Goal: Information Seeking & Learning: Learn about a topic

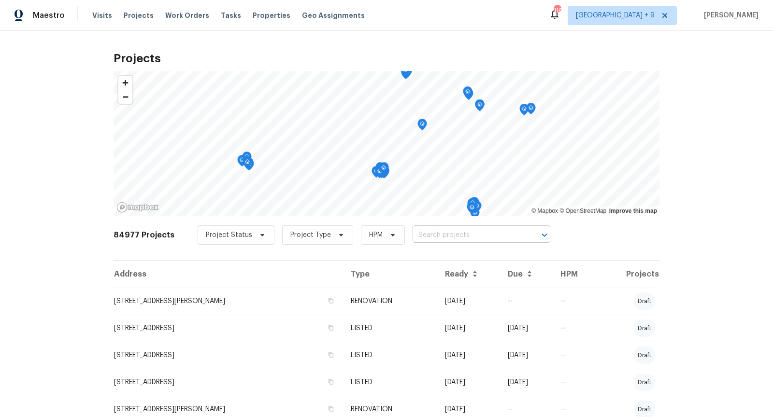
click at [450, 239] on input "text" at bounding box center [467, 235] width 111 height 15
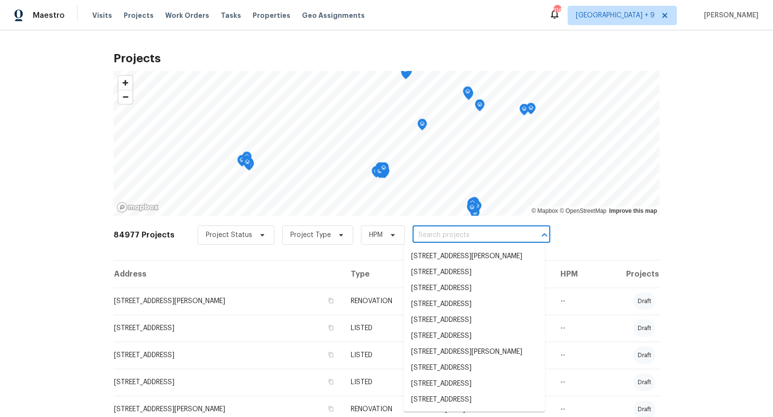
paste input "2334 Hill N Dale Dr, Irving, TX 75038"
type input "2334 Hill N Dale Dr, Irving, TX 75038"
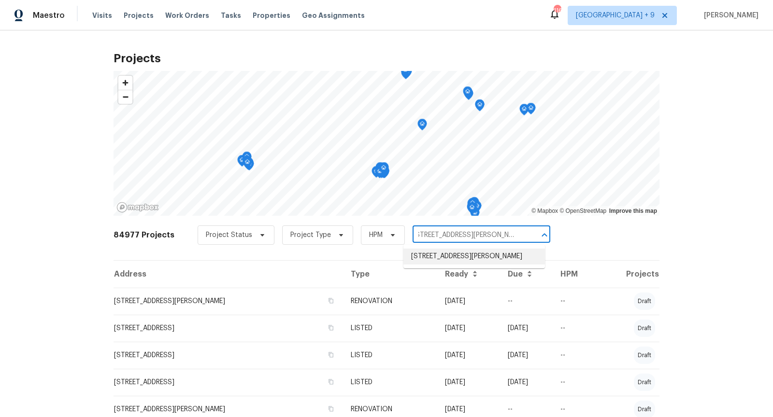
click at [450, 251] on li "2334 Hill N Dale Dr, Irving, TX 75038" at bounding box center [473, 257] width 141 height 16
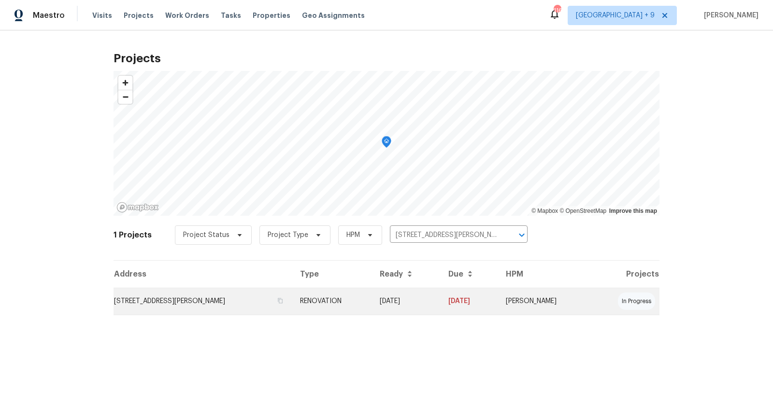
click at [172, 304] on td "2334 Hill N Dale Dr, Irving, TX 75038" at bounding box center [202, 301] width 179 height 27
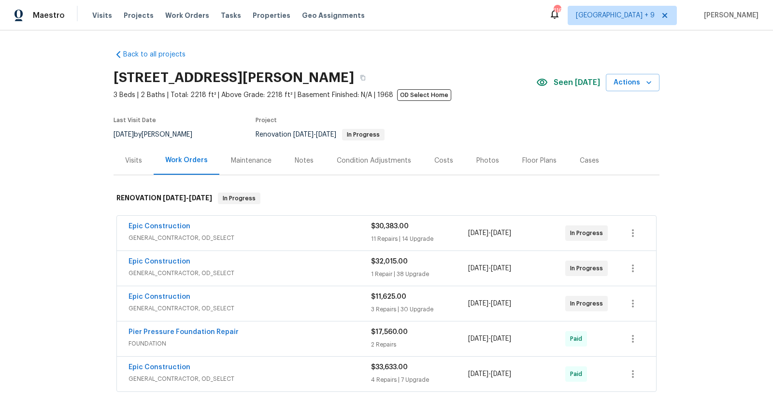
click at [317, 314] on div "Epic Construction GENERAL_CONTRACTOR, OD_SELECT $11,625.00 3 Repairs | 30 Upgra…" at bounding box center [386, 303] width 539 height 35
click at [317, 313] on div "Epic Construction GENERAL_CONTRACTOR, OD_SELECT" at bounding box center [249, 303] width 242 height 23
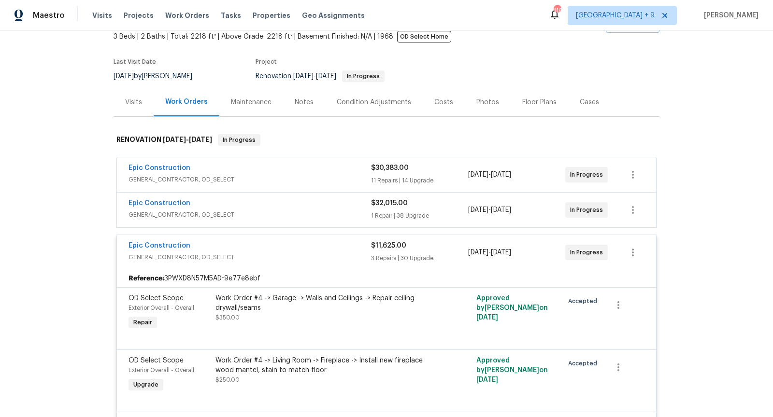
scroll to position [59, 0]
click at [312, 254] on span "GENERAL_CONTRACTOR, OD_SELECT" at bounding box center [249, 257] width 242 height 10
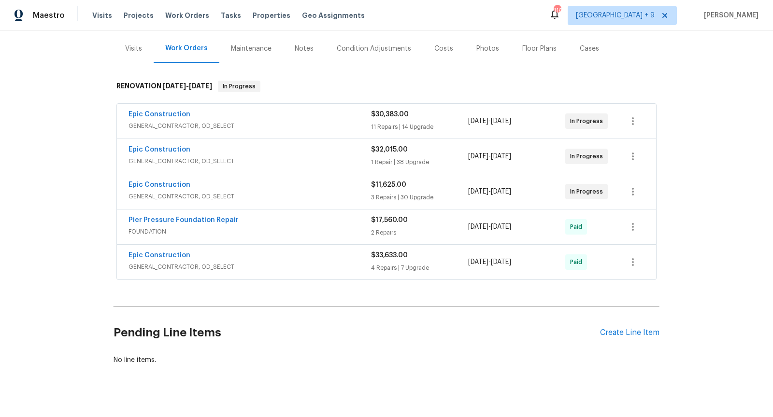
scroll to position [122, 0]
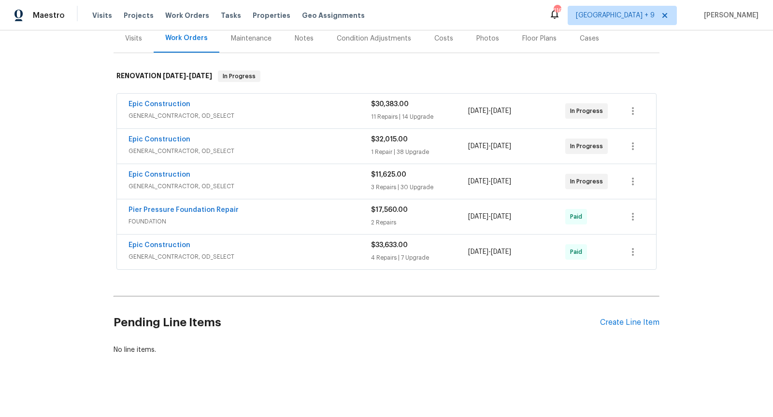
click at [345, 316] on h2 "Pending Line Items" at bounding box center [356, 322] width 486 height 45
click at [262, 36] on div "Maintenance" at bounding box center [251, 39] width 41 height 10
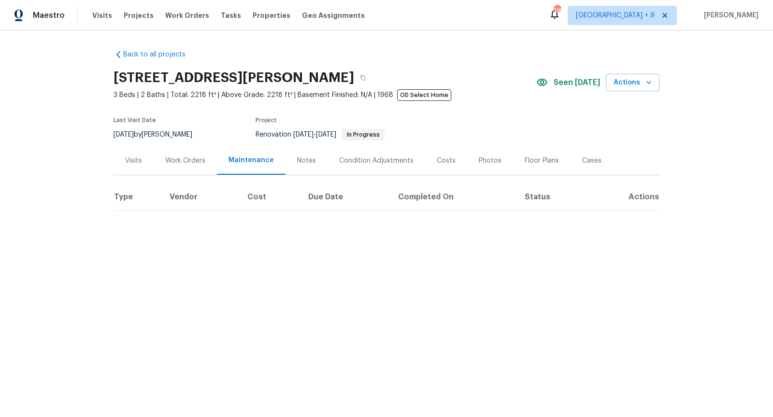
click at [190, 153] on div "Work Orders" at bounding box center [185, 160] width 63 height 28
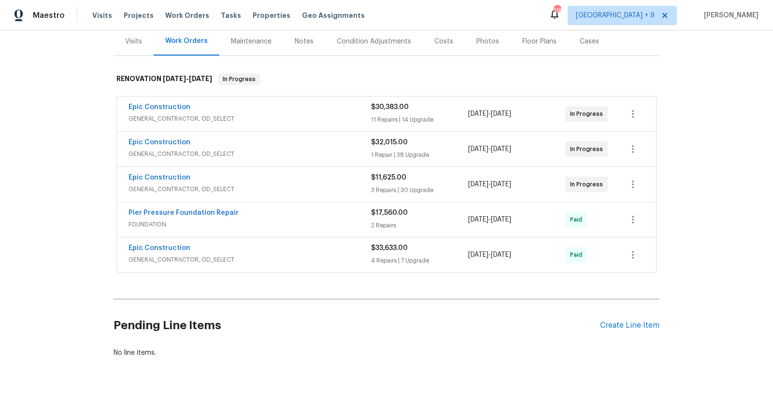
scroll to position [122, 0]
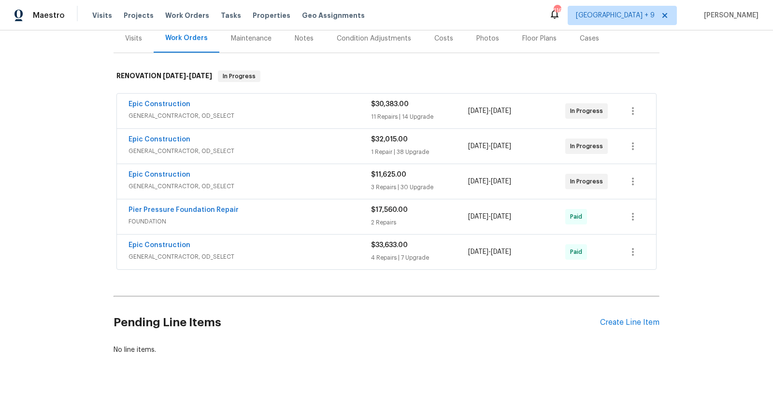
click at [293, 113] on span "GENERAL_CONTRACTOR, OD_SELECT" at bounding box center [249, 116] width 242 height 10
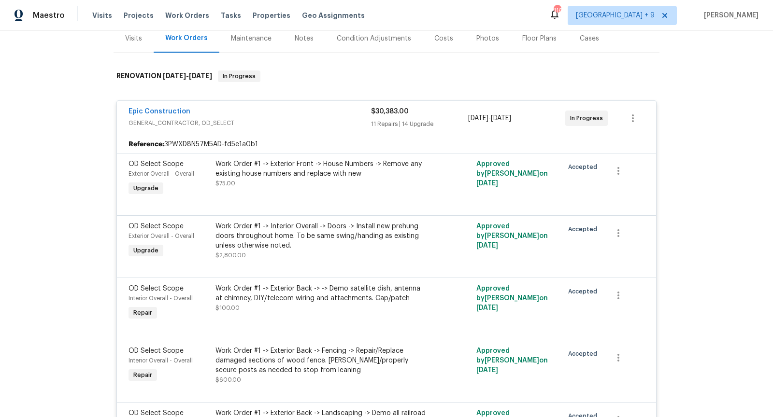
click at [293, 126] on span "GENERAL_CONTRACTOR, OD_SELECT" at bounding box center [249, 123] width 242 height 10
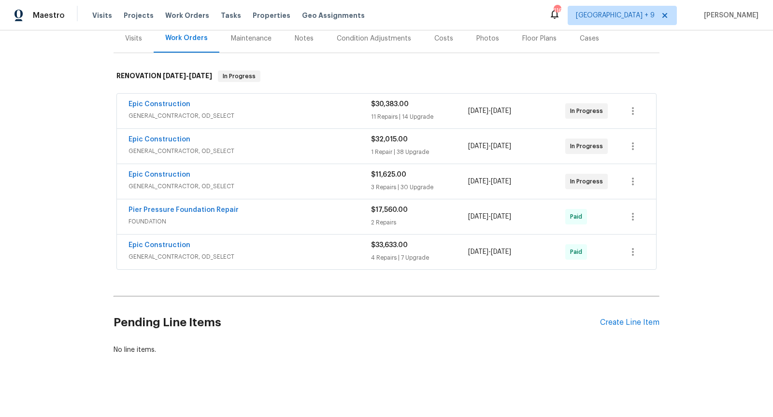
click at [295, 155] on div "Epic Construction GENERAL_CONTRACTOR, OD_SELECT" at bounding box center [249, 146] width 242 height 23
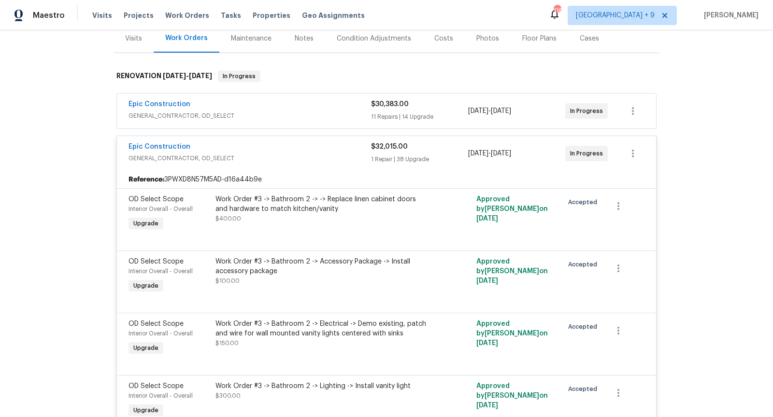
click at [304, 148] on div "Epic Construction" at bounding box center [249, 148] width 242 height 12
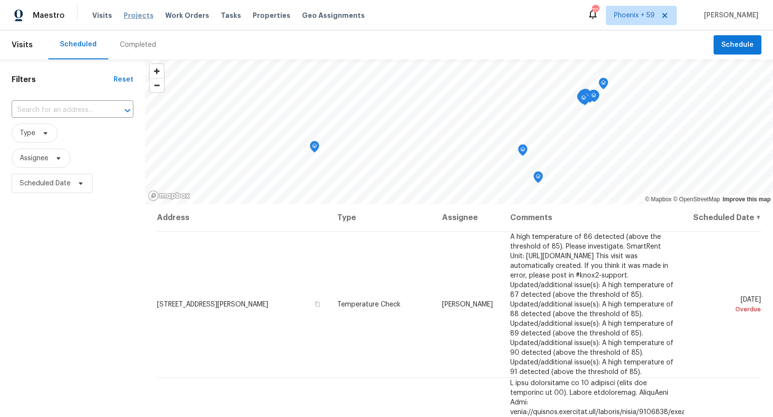
click at [128, 18] on span "Projects" at bounding box center [139, 16] width 30 height 10
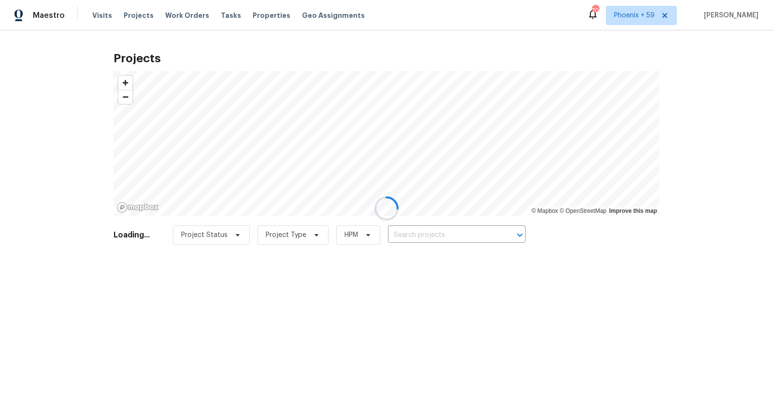
click at [417, 238] on div at bounding box center [386, 208] width 773 height 417
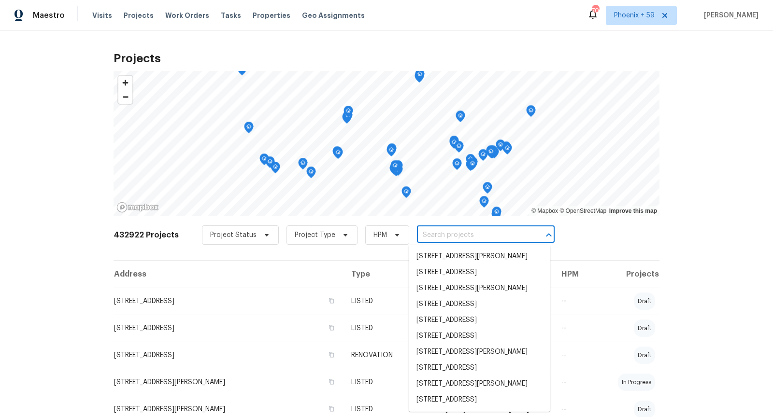
click at [424, 238] on input "text" at bounding box center [472, 235] width 111 height 15
paste input "[STREET_ADDRESS][US_STATE]"
type input "[STREET_ADDRESS][US_STATE]"
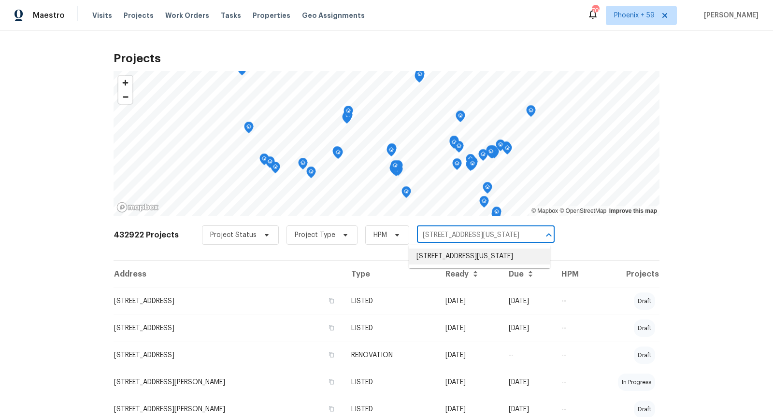
click at [441, 262] on li "[STREET_ADDRESS][US_STATE]" at bounding box center [479, 257] width 141 height 16
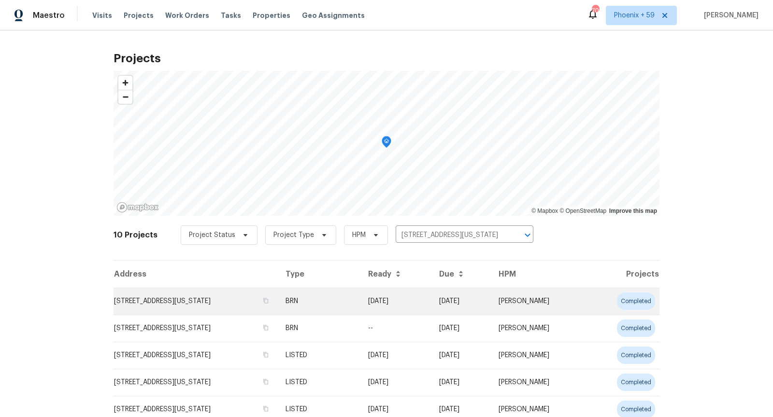
click at [171, 303] on td "[STREET_ADDRESS][US_STATE]" at bounding box center [195, 301] width 164 height 27
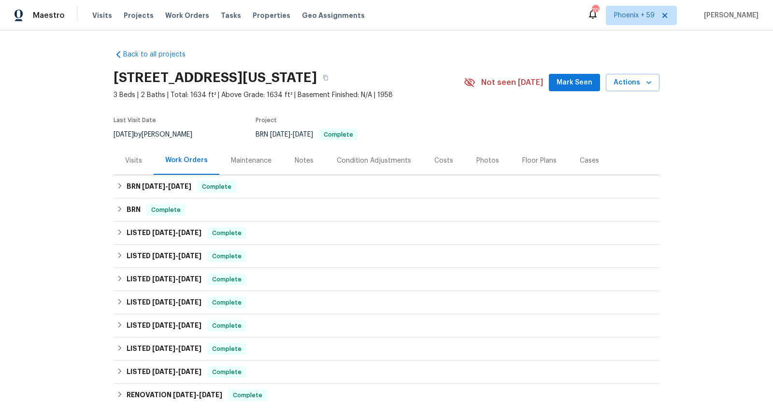
scroll to position [136, 0]
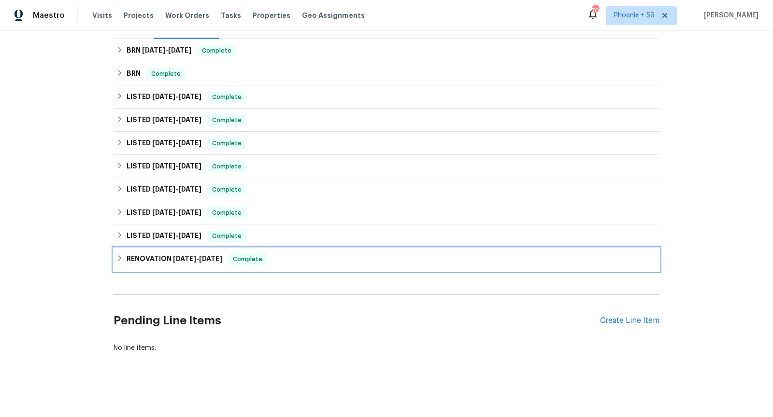
click at [301, 255] on div "RENOVATION [DATE] - [DATE] Complete" at bounding box center [386, 260] width 540 height 12
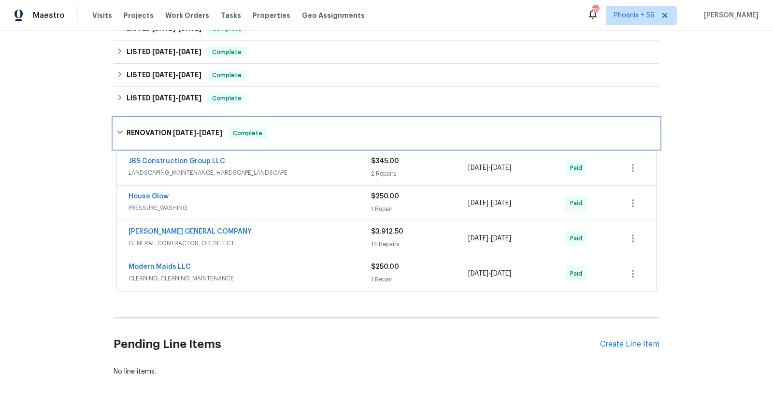
scroll to position [279, 0]
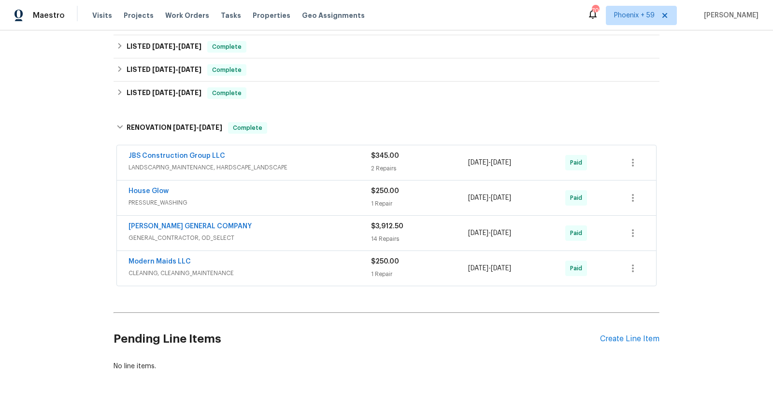
click at [305, 233] on span "GENERAL_CONTRACTOR, OD_SELECT" at bounding box center [249, 238] width 242 height 10
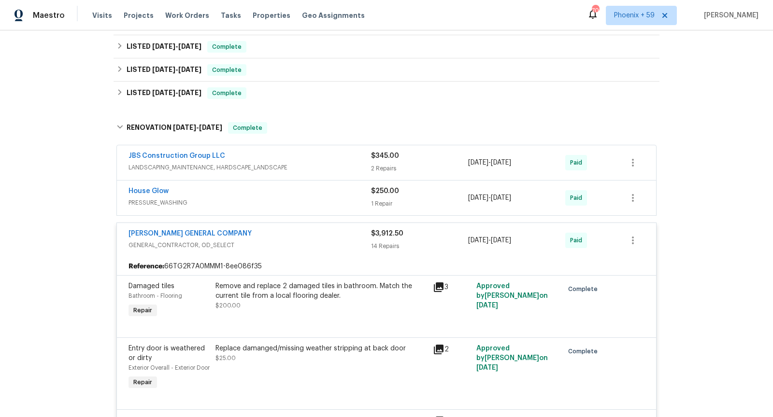
click at [307, 237] on div "[PERSON_NAME] GENERAL COMPANY" at bounding box center [249, 235] width 242 height 12
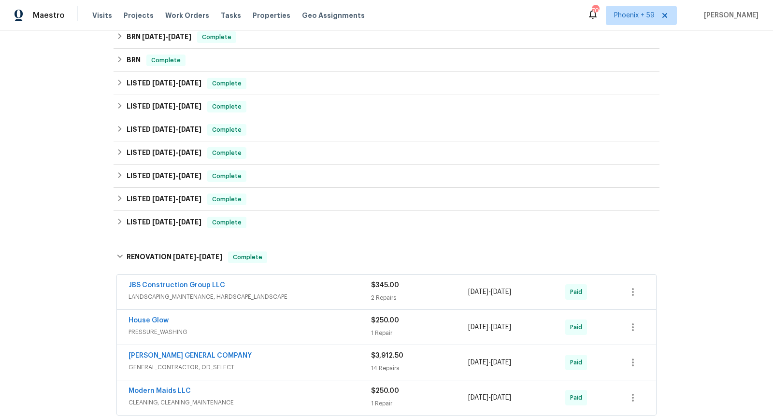
scroll to position [142, 0]
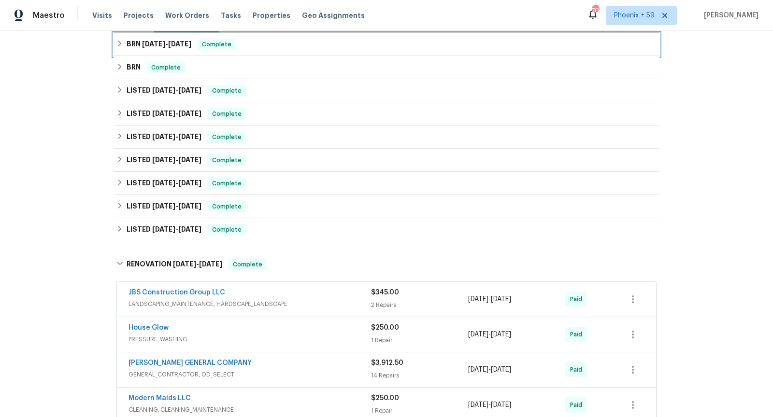
click at [301, 45] on div "BRN [DATE] - [DATE] Complete" at bounding box center [386, 45] width 540 height 12
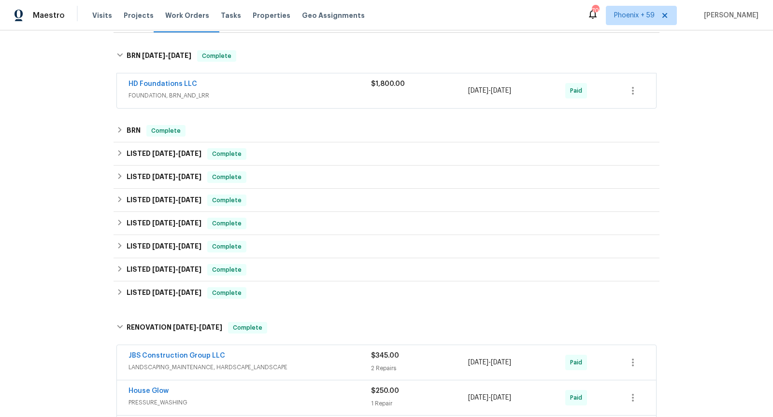
click at [306, 94] on span "FOUNDATION, BRN_AND_LRR" at bounding box center [249, 96] width 242 height 10
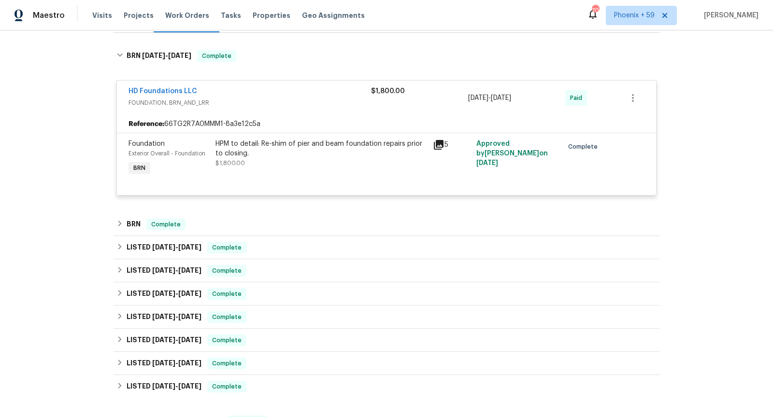
click at [440, 142] on icon at bounding box center [439, 145] width 10 height 10
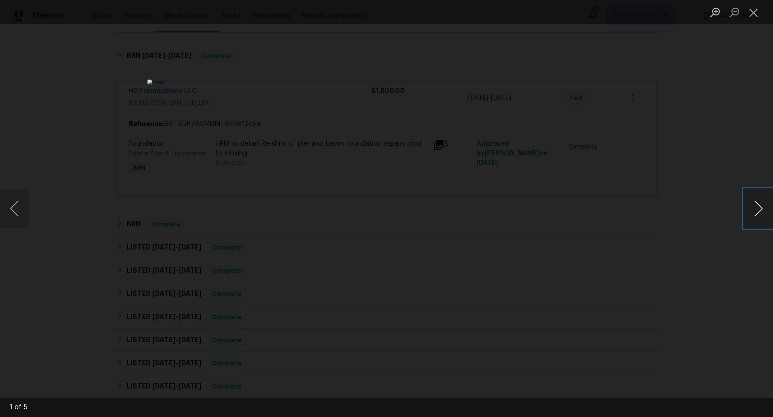
click at [761, 211] on button "Next image" at bounding box center [758, 208] width 29 height 39
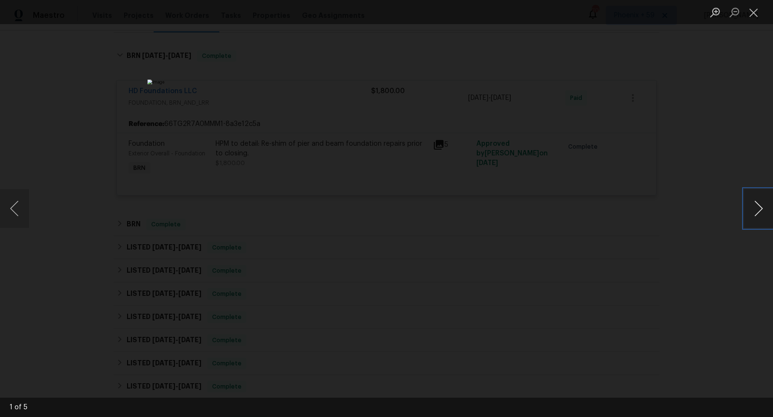
click at [761, 211] on button "Next image" at bounding box center [758, 208] width 29 height 39
click at [663, 210] on div "Lightbox" at bounding box center [386, 208] width 773 height 417
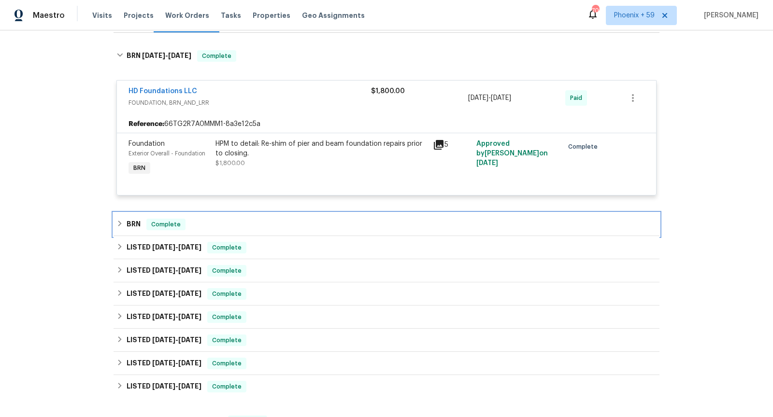
click at [334, 213] on div "BRN Complete" at bounding box center [386, 224] width 546 height 23
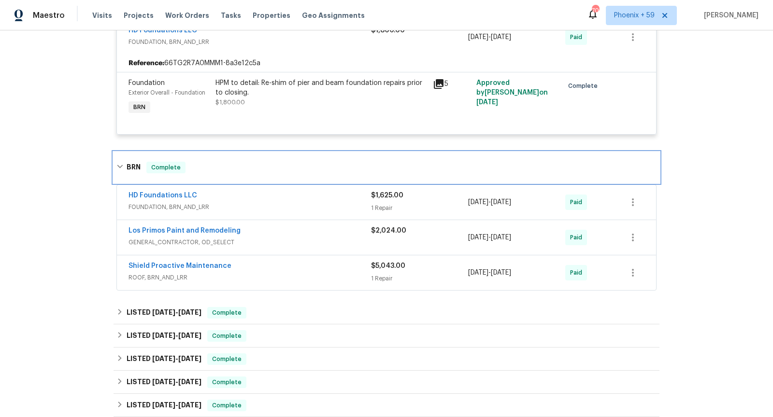
scroll to position [206, 0]
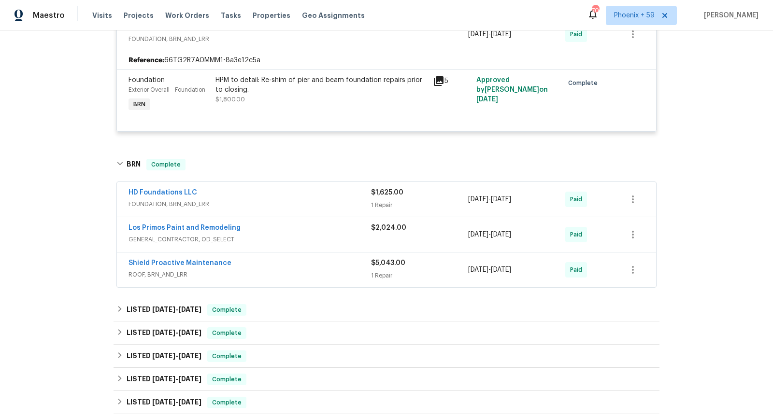
click at [335, 240] on span "GENERAL_CONTRACTOR, OD_SELECT" at bounding box center [249, 240] width 242 height 10
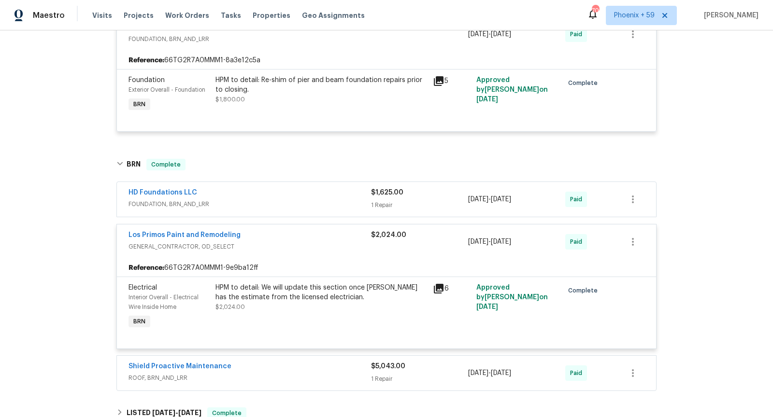
click at [335, 240] on div "Los Primos Paint and Remodeling" at bounding box center [249, 236] width 242 height 12
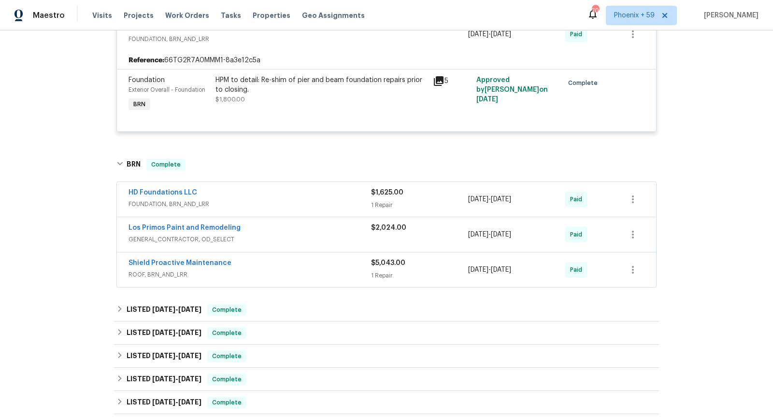
click at [330, 188] on div "HD Foundations LLC" at bounding box center [249, 194] width 242 height 12
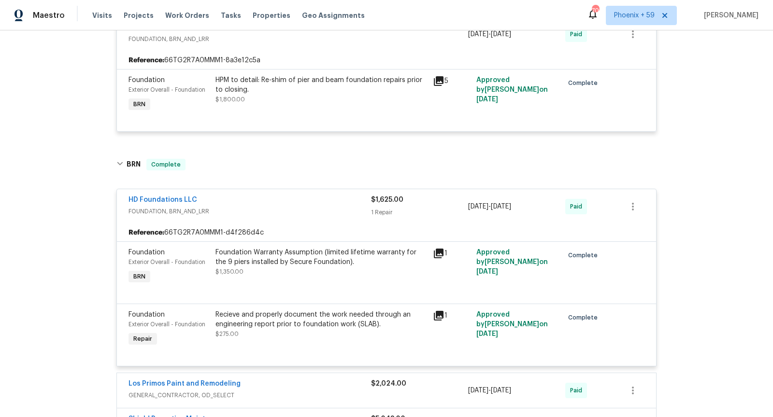
click at [438, 252] on icon at bounding box center [439, 254] width 10 height 10
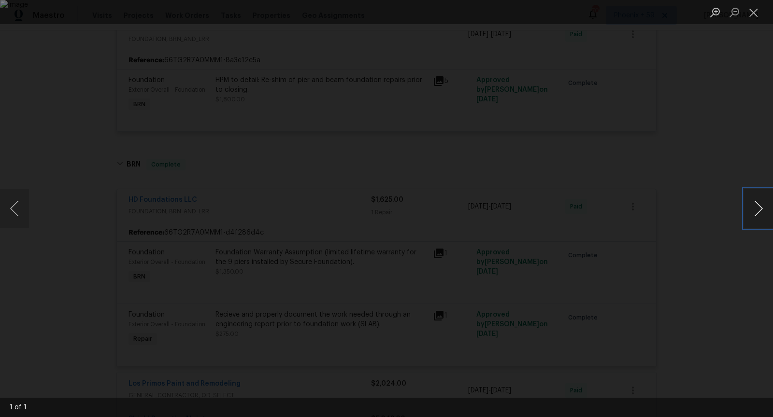
click at [761, 206] on button "Next image" at bounding box center [758, 208] width 29 height 39
click at [678, 225] on div "Lightbox" at bounding box center [386, 208] width 773 height 417
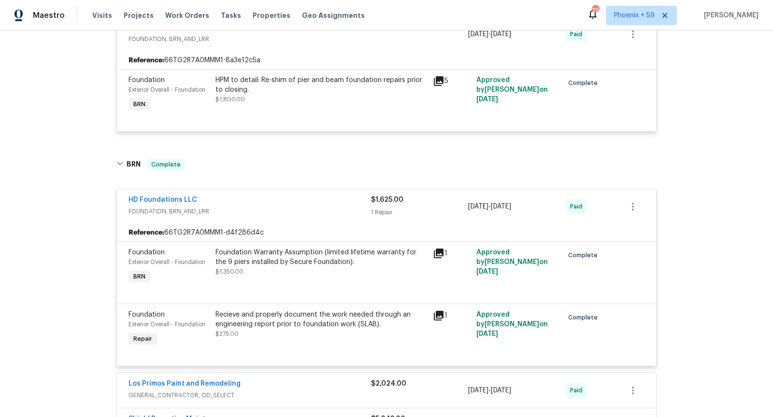
click at [325, 207] on span "FOUNDATION, BRN_AND_LRR" at bounding box center [249, 212] width 242 height 10
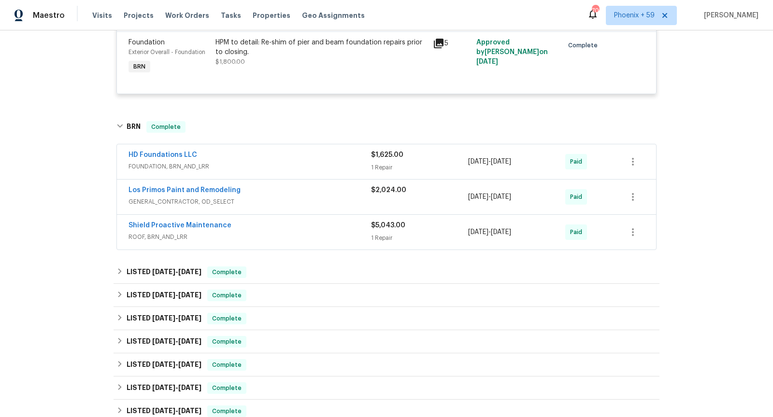
scroll to position [250, 0]
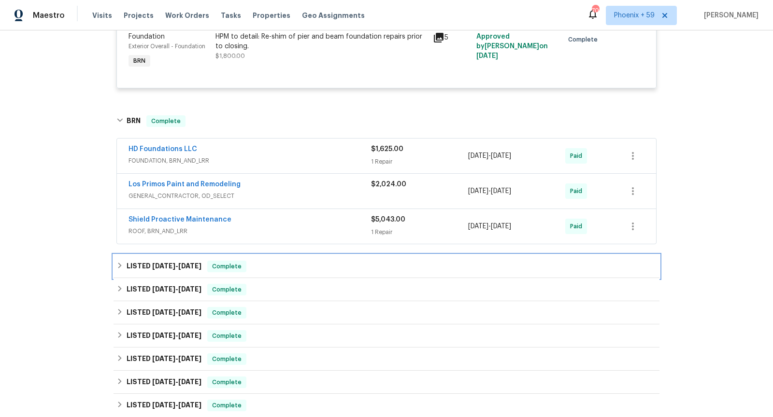
click at [336, 257] on div "LISTED [DATE] - [DATE] Complete" at bounding box center [386, 266] width 546 height 23
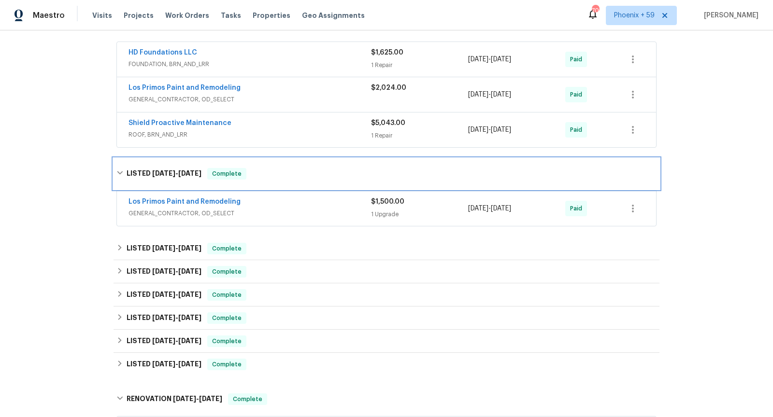
scroll to position [348, 0]
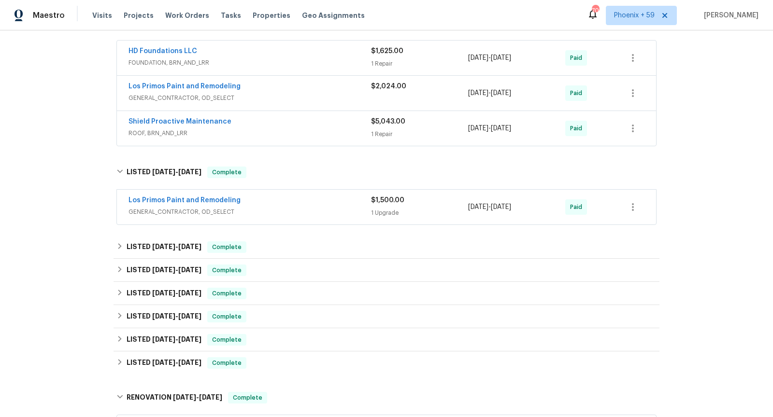
click at [325, 196] on div "Los Primos Paint and Remodeling" at bounding box center [249, 202] width 242 height 12
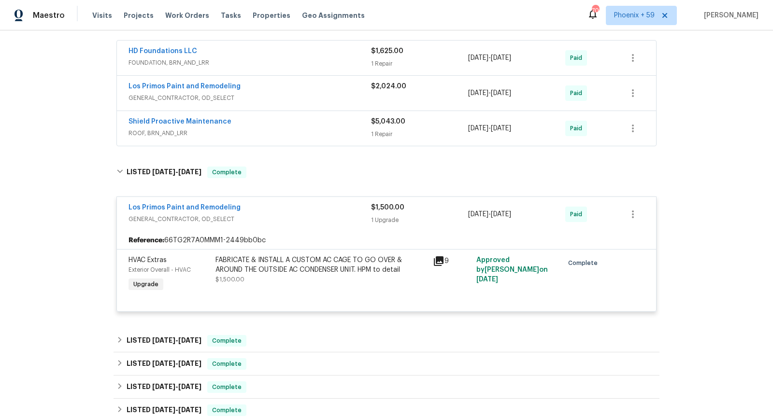
click at [444, 262] on div "9" at bounding box center [452, 261] width 38 height 12
click at [441, 256] on icon at bounding box center [439, 261] width 10 height 10
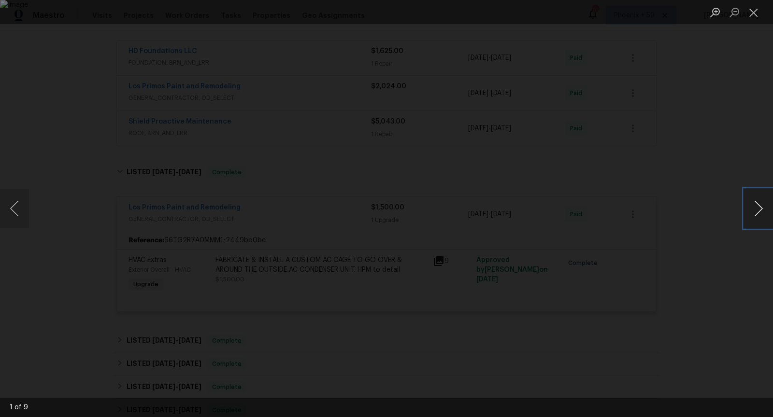
click at [762, 209] on button "Next image" at bounding box center [758, 208] width 29 height 39
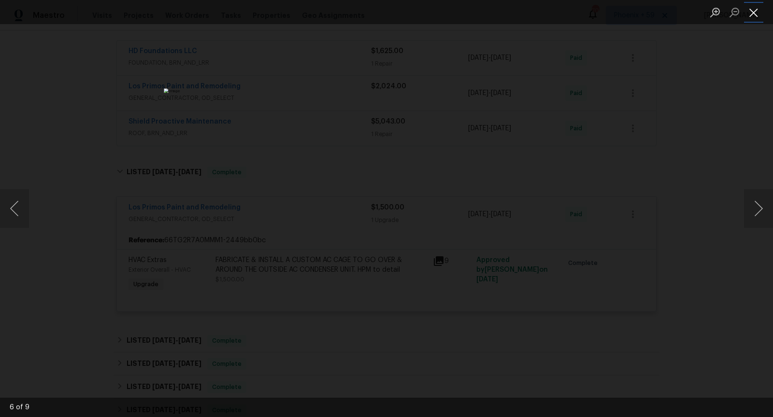
click at [751, 12] on button "Close lightbox" at bounding box center [753, 12] width 19 height 17
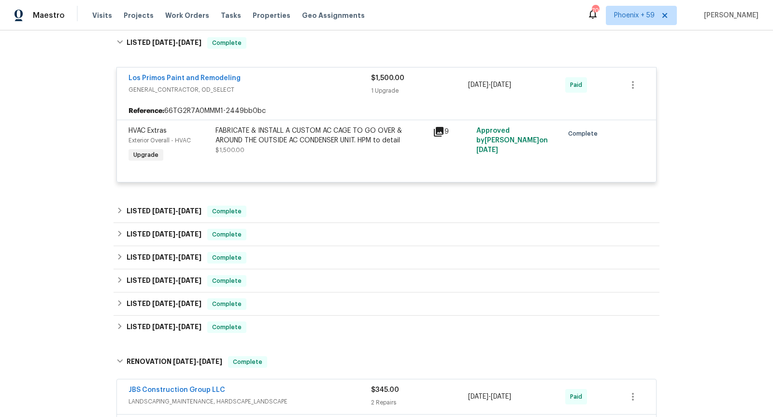
scroll to position [481, 0]
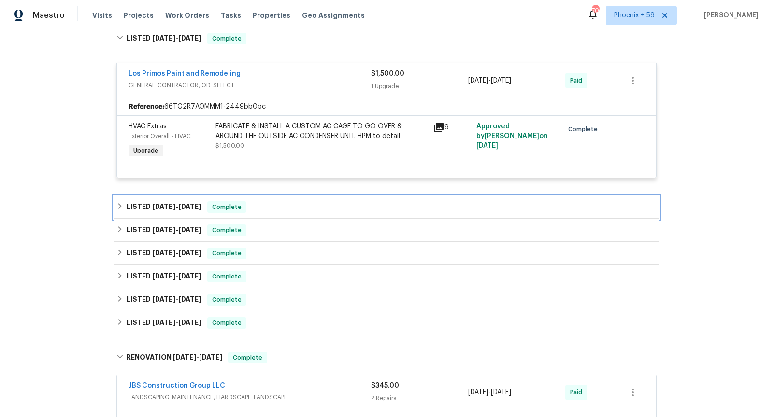
click at [333, 206] on div "LISTED [DATE] - [DATE] Complete" at bounding box center [386, 207] width 540 height 12
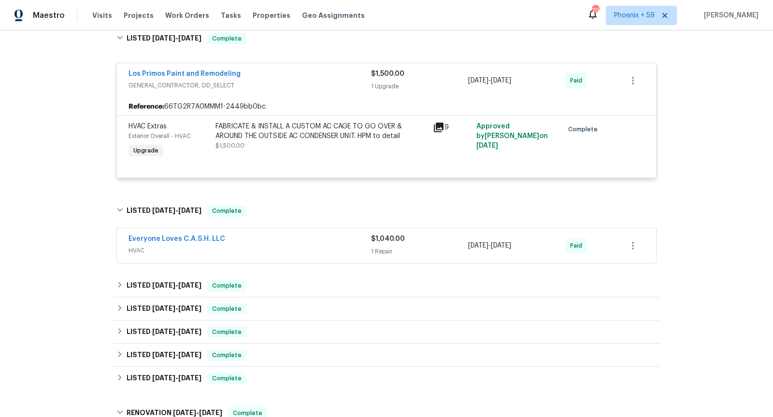
click at [338, 246] on span "HVAC" at bounding box center [249, 251] width 242 height 10
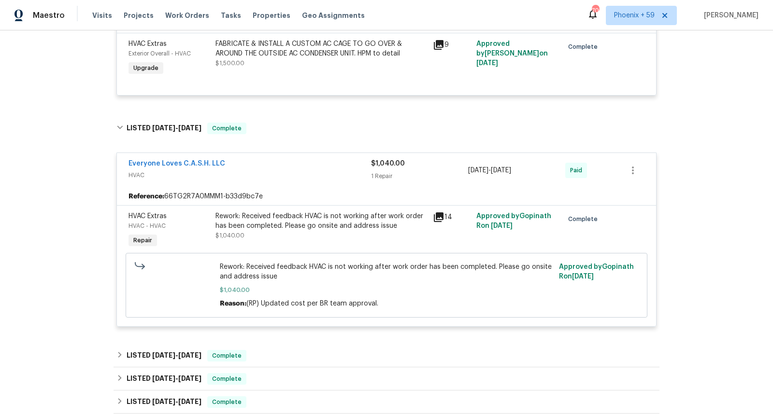
scroll to position [565, 0]
click at [440, 212] on icon at bounding box center [439, 217] width 10 height 10
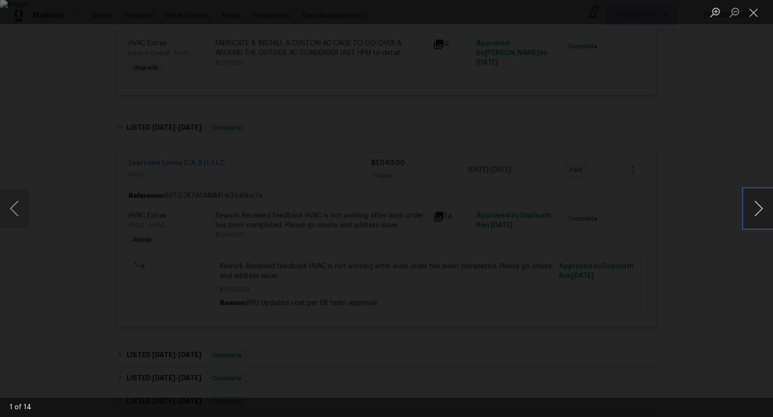
click at [769, 220] on button "Next image" at bounding box center [758, 208] width 29 height 39
click at [764, 217] on button "Next image" at bounding box center [758, 208] width 29 height 39
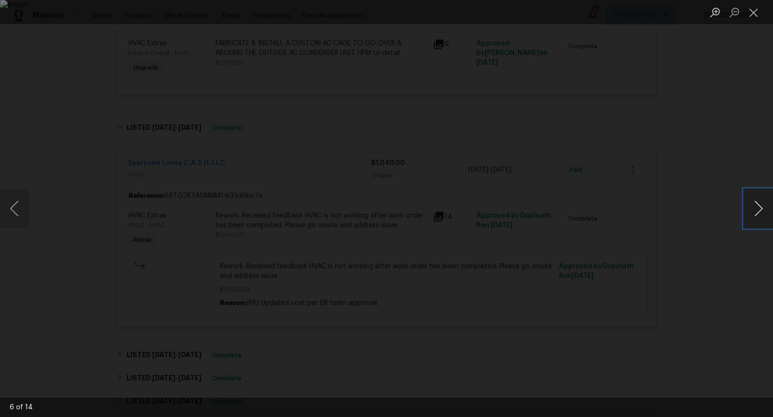
click at [764, 217] on button "Next image" at bounding box center [758, 208] width 29 height 39
click at [754, 16] on button "Close lightbox" at bounding box center [753, 12] width 19 height 17
